Goal: Communication & Community: Ask a question

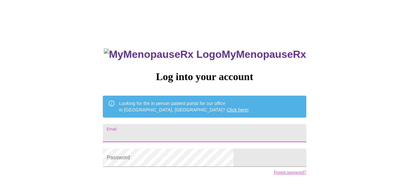
click at [223, 135] on input "Email" at bounding box center [204, 133] width 203 height 18
type input "[EMAIL_ADDRESS][DOMAIN_NAME]"
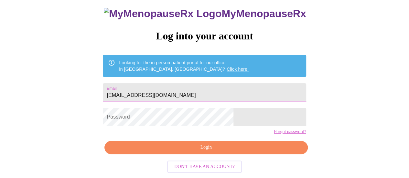
scroll to position [49, 0]
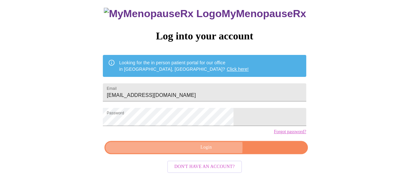
click at [210, 149] on span "Login" at bounding box center [206, 148] width 188 height 8
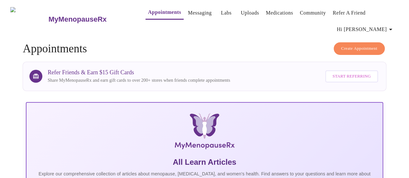
click at [191, 16] on link "Messaging" at bounding box center [200, 12] width 24 height 9
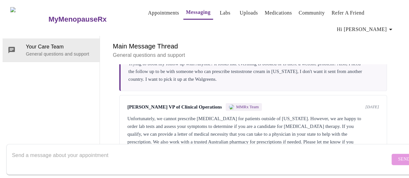
scroll to position [274, 0]
click at [139, 149] on textarea "Send a message about your appointment" at bounding box center [201, 159] width 378 height 21
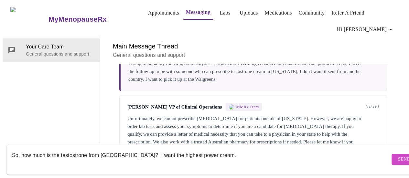
scroll to position [0, 0]
type textarea "So, how much is the testostrone from Australia? I want the highest power cream …"
click at [398, 156] on span "Send" at bounding box center [404, 160] width 12 height 8
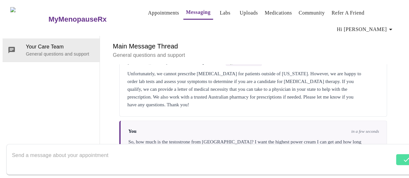
scroll to position [320, 0]
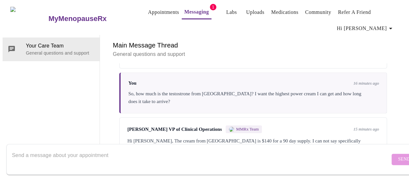
scroll to position [368, 0]
click at [126, 150] on textarea "Send a message about your appointment" at bounding box center [201, 159] width 378 height 21
type textarea "OK. can I order please with card on file."
click at [398, 156] on span "Send" at bounding box center [404, 160] width 12 height 8
